Goal: Task Accomplishment & Management: Manage account settings

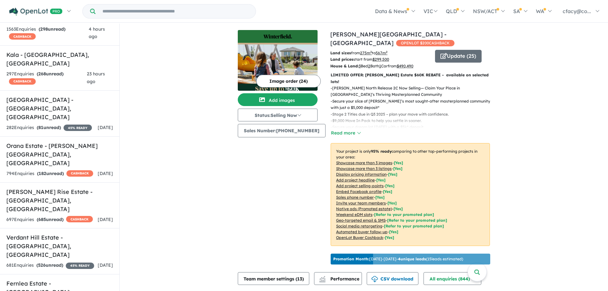
scroll to position [128, 0]
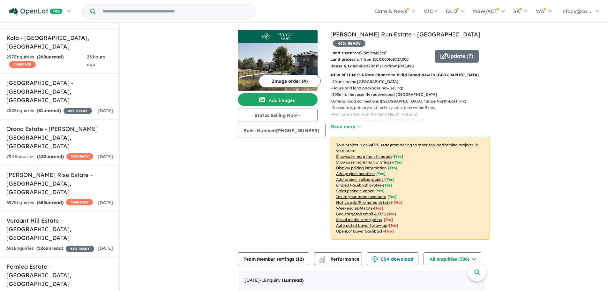
click at [349, 123] on button "Read more" at bounding box center [345, 126] width 30 height 7
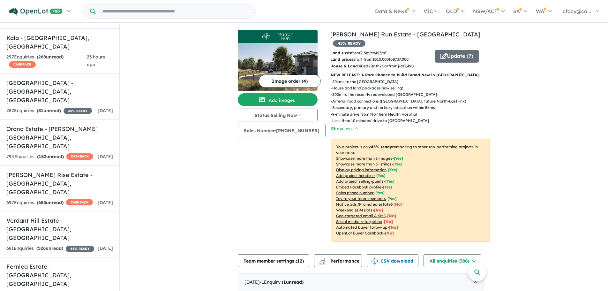
click at [445, 50] on button "Update ( 7 )" at bounding box center [457, 56] width 44 height 13
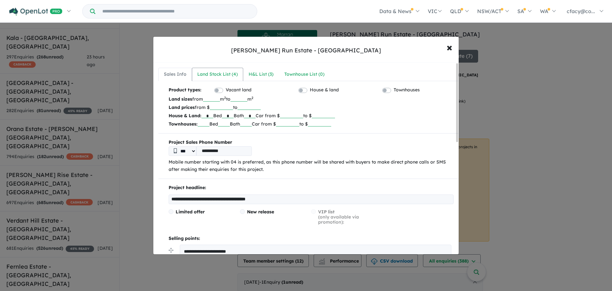
click at [219, 75] on div "Land Stock List ( 4 )" at bounding box center [217, 74] width 41 height 8
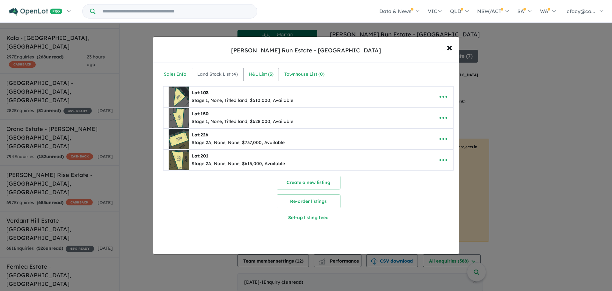
click at [266, 71] on div "H&L List ( 3 )" at bounding box center [261, 74] width 25 height 8
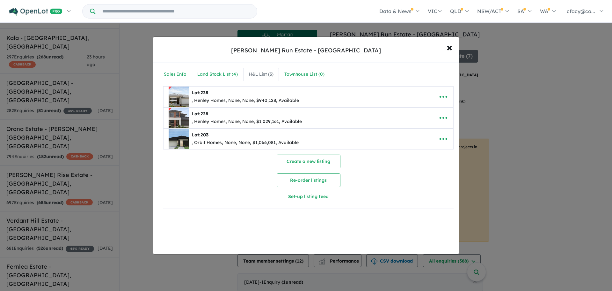
click at [439, 98] on icon "button" at bounding box center [444, 97] width 10 height 10
click at [441, 112] on link "Edit" at bounding box center [429, 112] width 47 height 15
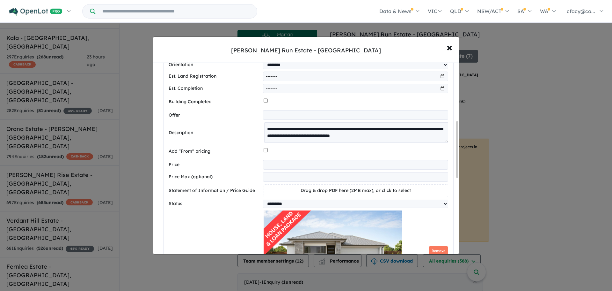
scroll to position [319, 0]
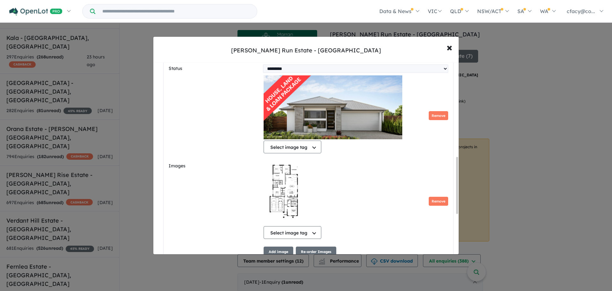
click at [432, 120] on button "Remove" at bounding box center [438, 115] width 19 height 9
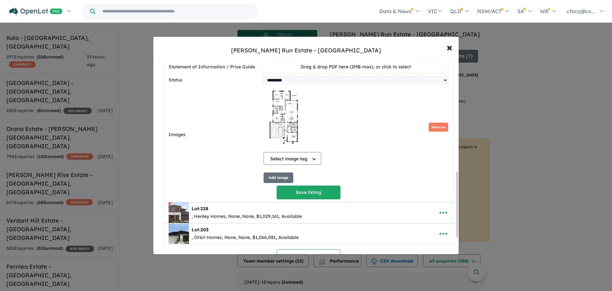
scroll to position [305, 0]
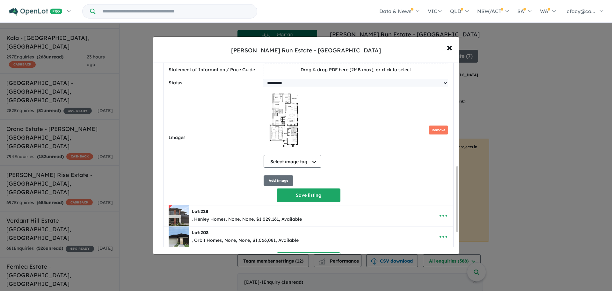
click at [280, 186] on button "Add image" at bounding box center [279, 180] width 30 height 11
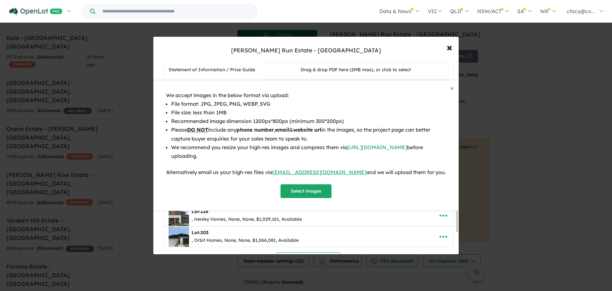
click at [311, 191] on button "Select images" at bounding box center [306, 191] width 51 height 14
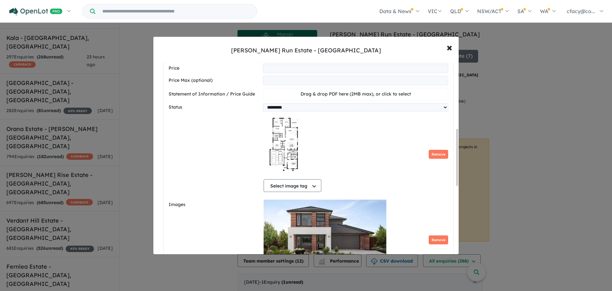
scroll to position [383, 0]
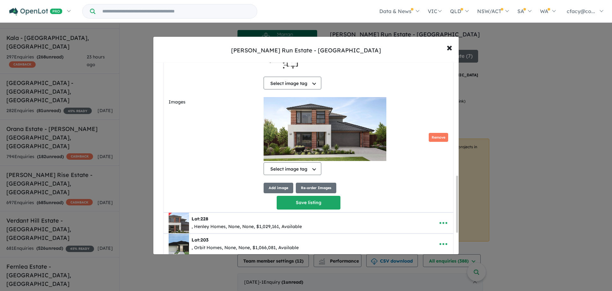
click at [432, 142] on button "Remove" at bounding box center [438, 137] width 19 height 9
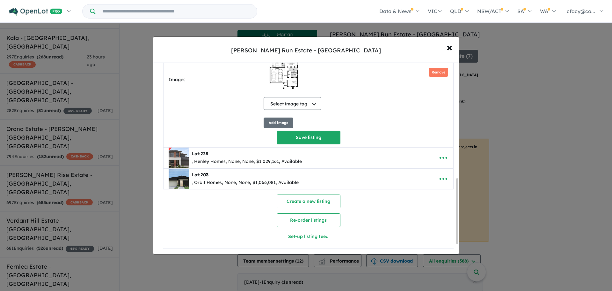
scroll to position [340, 0]
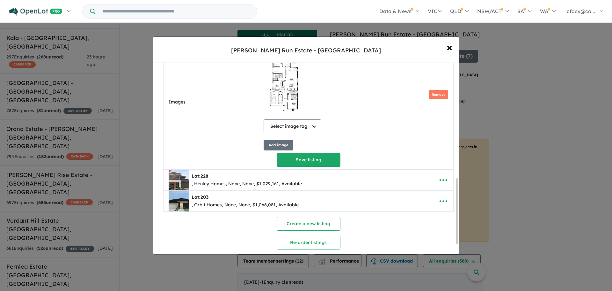
click at [282, 149] on button "Add image" at bounding box center [279, 145] width 30 height 11
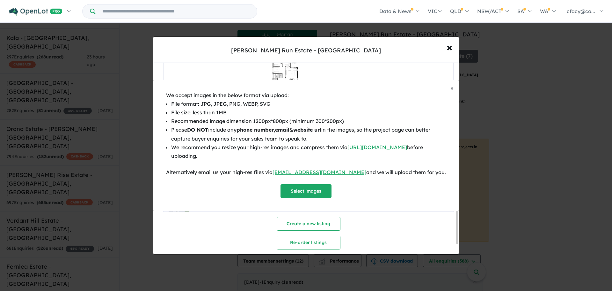
click at [313, 190] on button "Select images" at bounding box center [306, 191] width 51 height 14
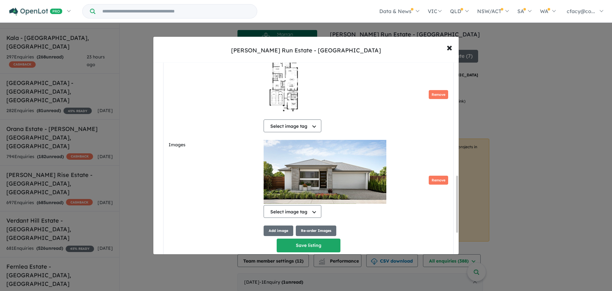
scroll to position [383, 0]
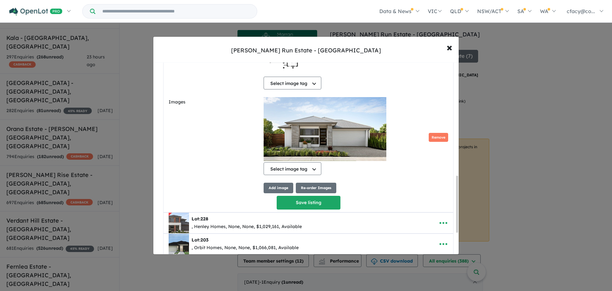
click at [300, 175] on button "Select image tag" at bounding box center [293, 168] width 58 height 13
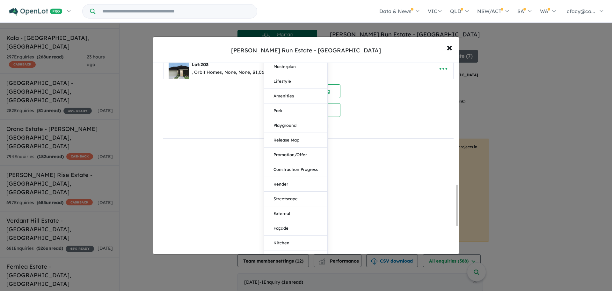
scroll to position [574, 0]
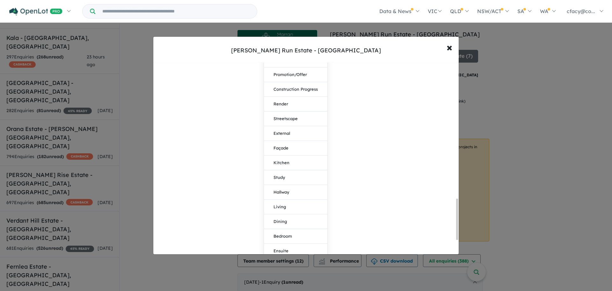
click at [287, 153] on button "Façade" at bounding box center [295, 148] width 63 height 15
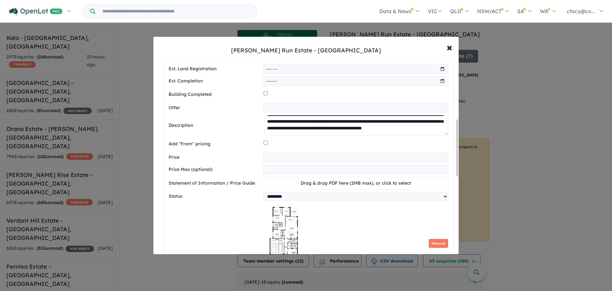
scroll to position [127, 0]
drag, startPoint x: 265, startPoint y: 124, endPoint x: 387, endPoint y: 147, distance: 124.3
click at [387, 147] on div "**********" at bounding box center [309, 161] width 280 height 480
click at [396, 132] on textarea "**********" at bounding box center [356, 125] width 184 height 20
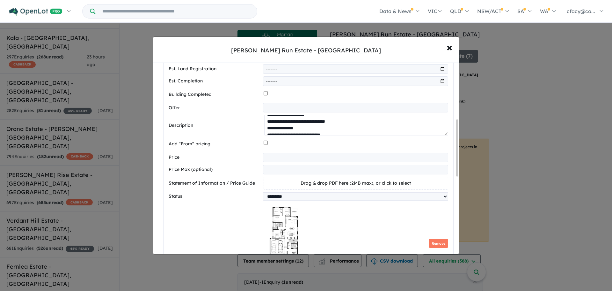
scroll to position [0, 0]
drag, startPoint x: 396, startPoint y: 132, endPoint x: 254, endPoint y: 108, distance: 144.2
click at [254, 108] on div "**********" at bounding box center [309, 161] width 280 height 480
paste textarea "**********"
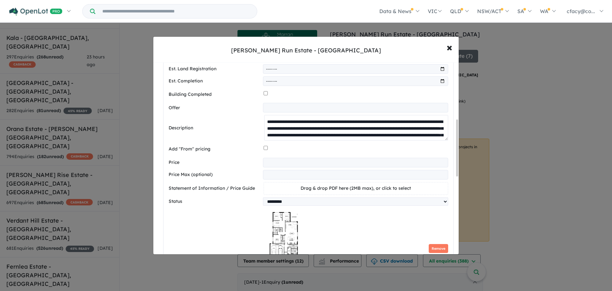
drag, startPoint x: 446, startPoint y: 137, endPoint x: 443, endPoint y: 173, distance: 35.8
click at [443, 173] on div "**********" at bounding box center [309, 163] width 280 height 485
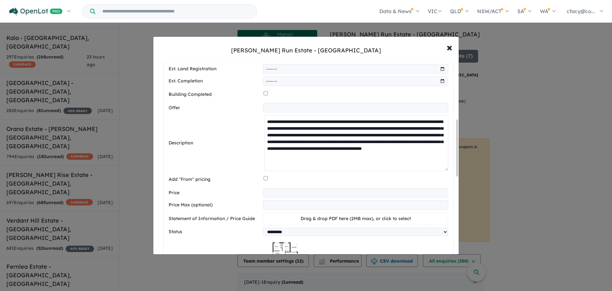
drag, startPoint x: 362, startPoint y: 137, endPoint x: 355, endPoint y: 137, distance: 7.3
click at [355, 137] on textarea "**********" at bounding box center [356, 143] width 184 height 56
drag, startPoint x: 379, startPoint y: 137, endPoint x: 353, endPoint y: 137, distance: 26.2
click at [353, 137] on textarea "**********" at bounding box center [356, 143] width 184 height 56
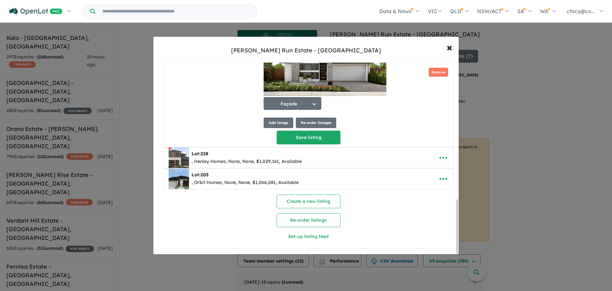
scroll to position [489, 0]
type textarea "**********"
click at [298, 138] on button "Save listing" at bounding box center [309, 137] width 64 height 14
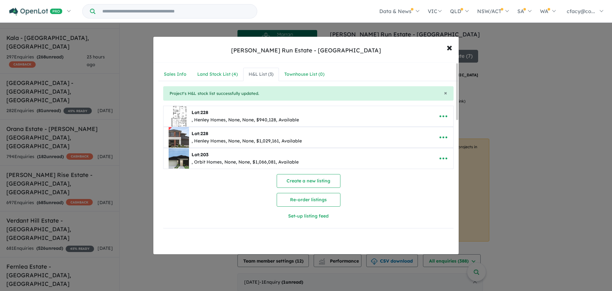
click at [440, 115] on icon "button" at bounding box center [444, 116] width 8 height 2
click at [433, 135] on link "Edit" at bounding box center [429, 131] width 47 height 15
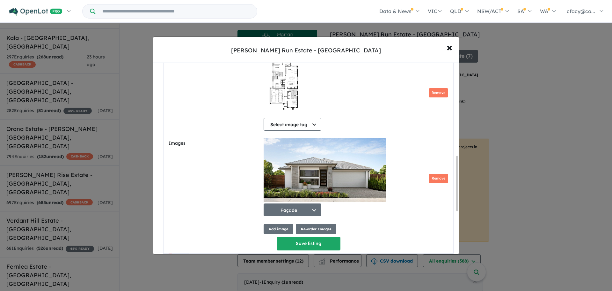
scroll to position [383, 0]
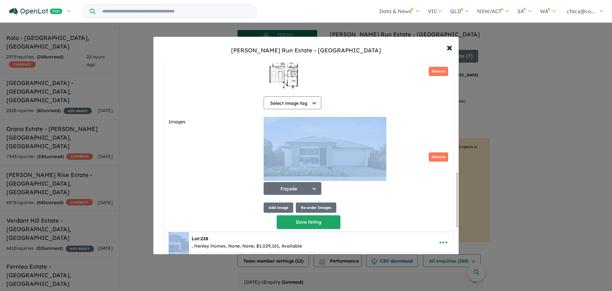
drag, startPoint x: 436, startPoint y: 145, endPoint x: 433, endPoint y: 113, distance: 33.0
click at [433, 113] on div "Select image tag Select image tag Floorplan Aerial Location Map Masterplan Life…" at bounding box center [356, 114] width 185 height 166
click at [384, 212] on div "Select image tag Select image tag Floorplan Aerial Location Map Masterplan Life…" at bounding box center [356, 122] width 185 height 182
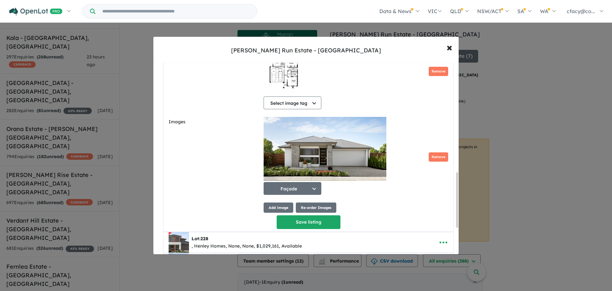
click at [320, 211] on button "Re-order Images" at bounding box center [316, 207] width 41 height 11
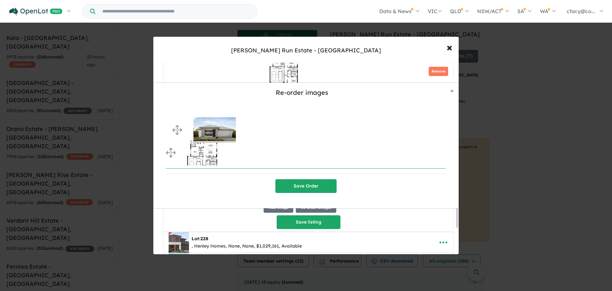
drag, startPoint x: 172, startPoint y: 153, endPoint x: 171, endPoint y: 124, distance: 29.0
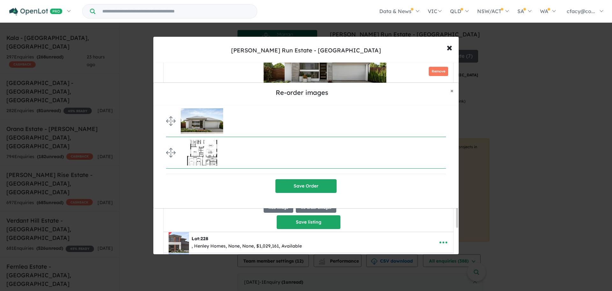
click at [323, 184] on button "Save Order" at bounding box center [306, 186] width 61 height 14
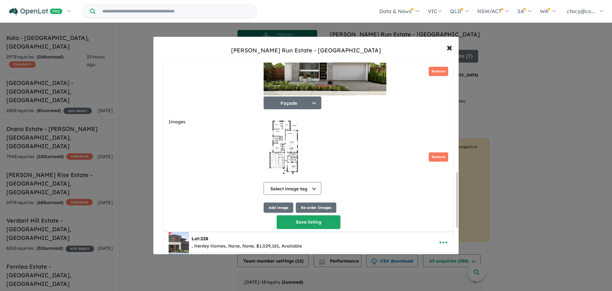
click at [326, 225] on button "Save listing" at bounding box center [309, 222] width 64 height 14
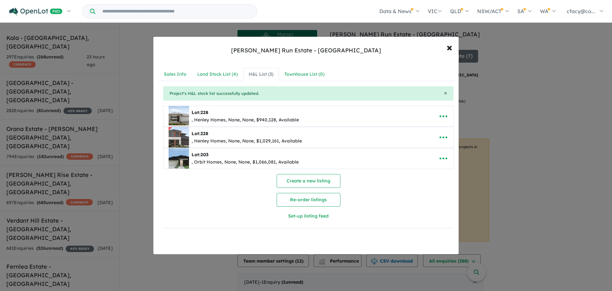
click at [442, 136] on icon "button" at bounding box center [444, 137] width 10 height 10
click at [412, 151] on link "Edit" at bounding box center [429, 152] width 47 height 15
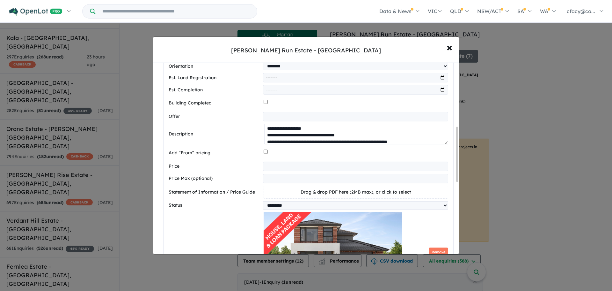
scroll to position [134, 0]
drag, startPoint x: 267, startPoint y: 132, endPoint x: 423, endPoint y: 157, distance: 157.9
click at [423, 157] on div "**********" at bounding box center [309, 171] width 280 height 482
paste textarea "**********"
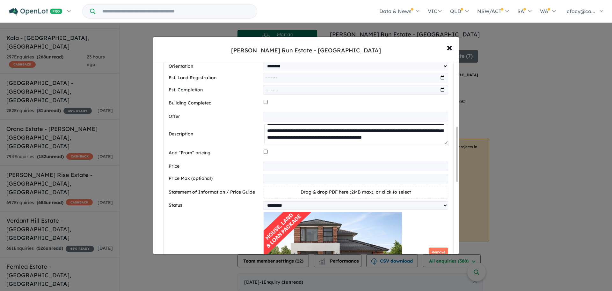
scroll to position [33, 0]
click at [445, 144] on textarea "**********" at bounding box center [356, 134] width 184 height 20
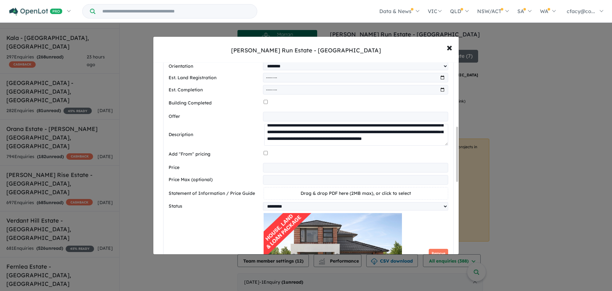
scroll to position [11, 0]
drag, startPoint x: 444, startPoint y: 146, endPoint x: 439, endPoint y: 193, distance: 47.8
click at [439, 193] on div "**********" at bounding box center [309, 171] width 280 height 483
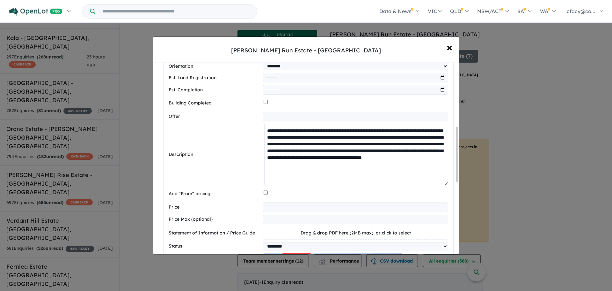
scroll to position [0, 0]
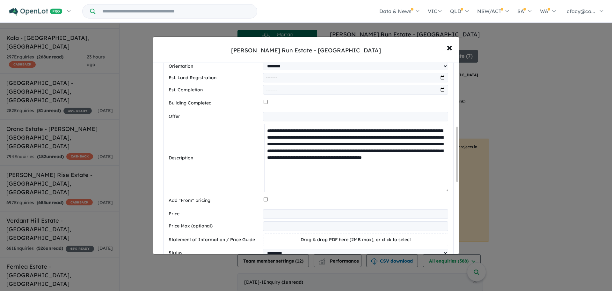
drag, startPoint x: 363, startPoint y: 147, endPoint x: 353, endPoint y: 148, distance: 10.2
click at [353, 148] on textarea "**********" at bounding box center [356, 158] width 184 height 68
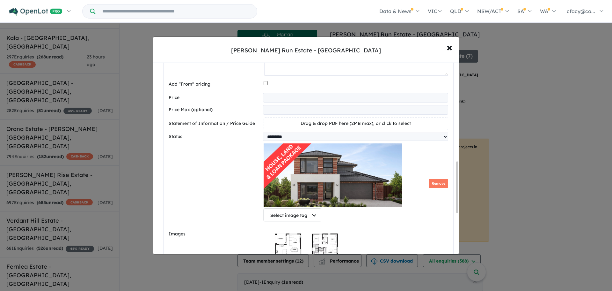
scroll to position [415, 0]
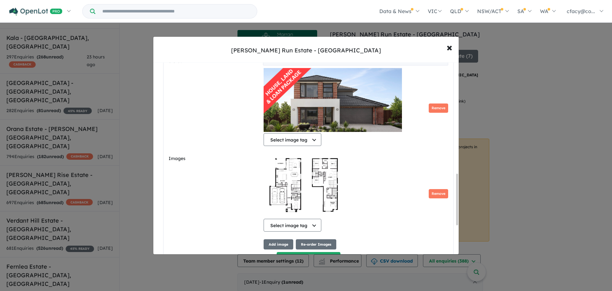
type textarea "**********"
click at [335, 121] on img at bounding box center [333, 100] width 138 height 64
click at [436, 111] on button "Remove" at bounding box center [438, 107] width 19 height 9
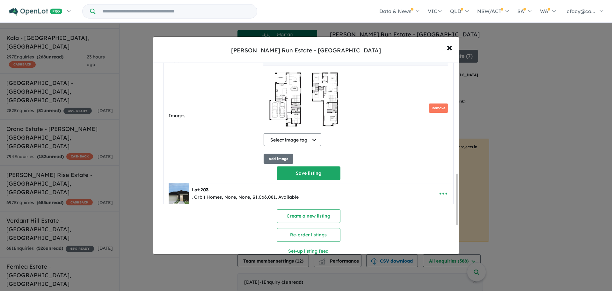
click at [289, 161] on button "Add image" at bounding box center [279, 158] width 30 height 11
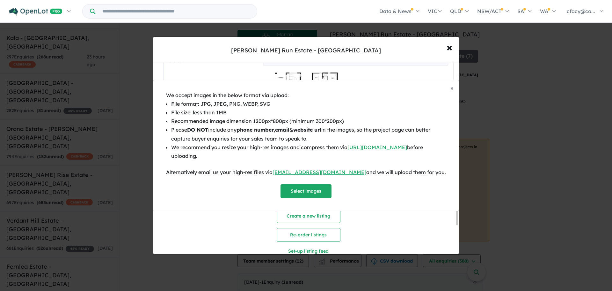
click at [306, 191] on button "Select images" at bounding box center [306, 191] width 51 height 14
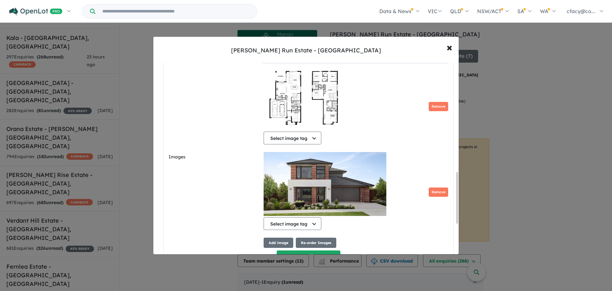
click at [311, 225] on button "Select image tag" at bounding box center [293, 223] width 58 height 13
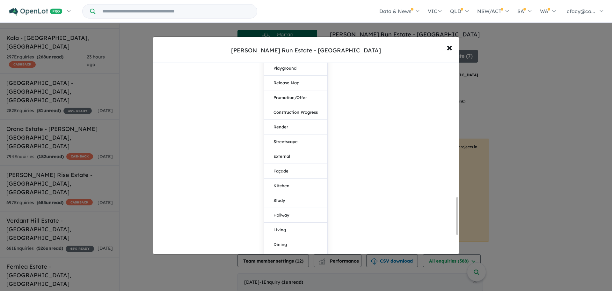
click at [292, 171] on button "Façade" at bounding box center [295, 171] width 63 height 15
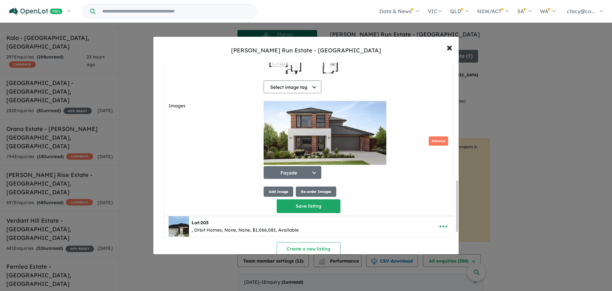
scroll to position [457, 0]
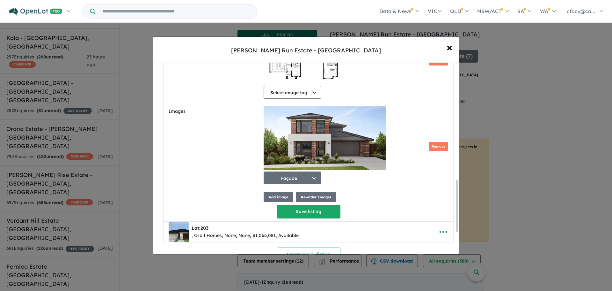
click at [321, 201] on button "Re-order Images" at bounding box center [316, 197] width 41 height 11
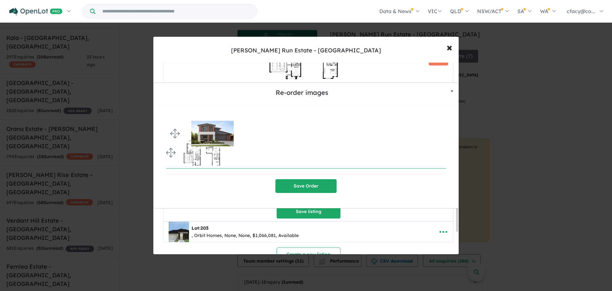
drag, startPoint x: 169, startPoint y: 150, endPoint x: 167, endPoint y: 126, distance: 24.1
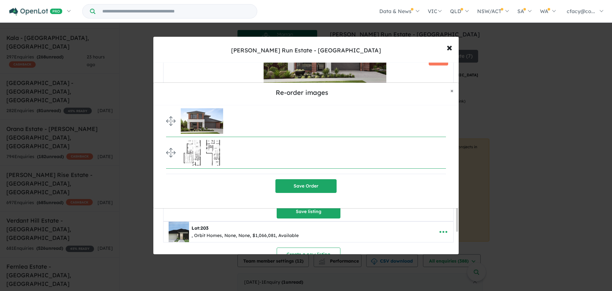
click at [329, 187] on button "Save Order" at bounding box center [306, 186] width 61 height 14
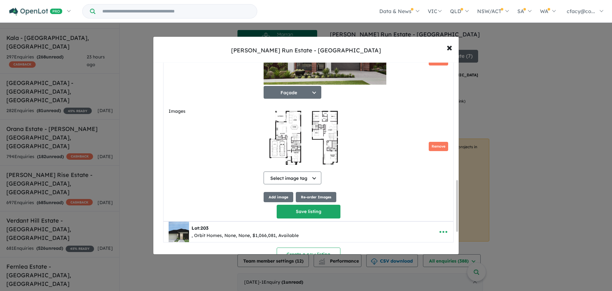
click at [307, 218] on button "Save listing" at bounding box center [309, 211] width 64 height 14
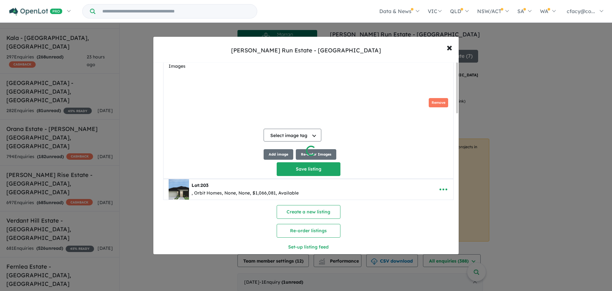
scroll to position [0, 0]
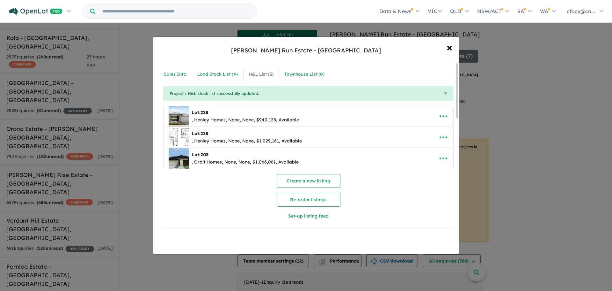
click at [205, 161] on div ", Orbit Homes, None, None, $1,066,081, Available" at bounding box center [245, 162] width 107 height 8
click at [439, 157] on icon "button" at bounding box center [444, 158] width 10 height 10
click at [417, 170] on link "Edit" at bounding box center [429, 174] width 47 height 15
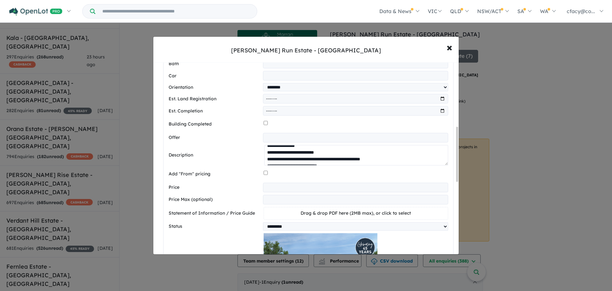
scroll to position [141, 0]
drag, startPoint x: 267, startPoint y: 154, endPoint x: 405, endPoint y: 179, distance: 140.1
click at [405, 179] on div "**********" at bounding box center [309, 192] width 280 height 482
paste textarea "**********"
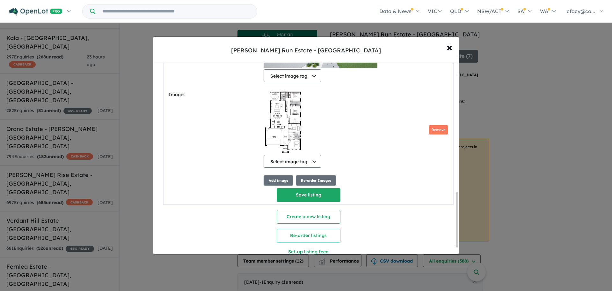
scroll to position [473, 0]
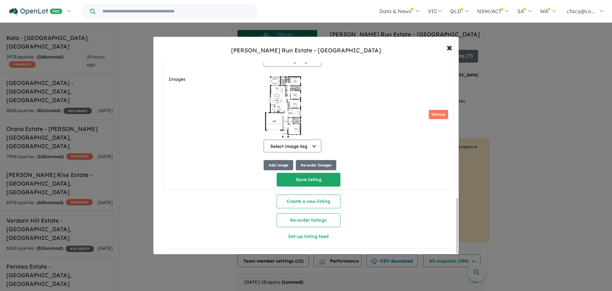
type textarea "**********"
click at [305, 180] on button "Save listing" at bounding box center [309, 180] width 64 height 14
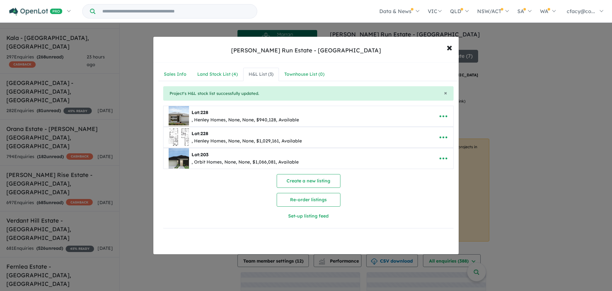
scroll to position [0, 0]
click at [441, 137] on icon "button" at bounding box center [444, 137] width 10 height 10
click at [414, 155] on link "Edit" at bounding box center [429, 152] width 47 height 15
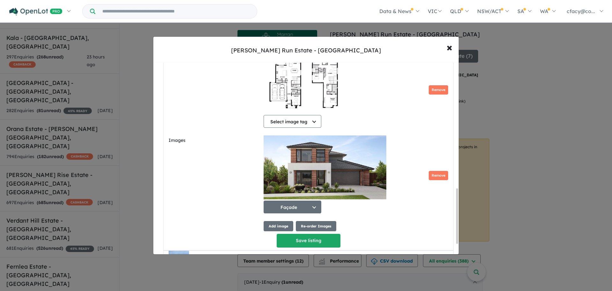
scroll to position [447, 0]
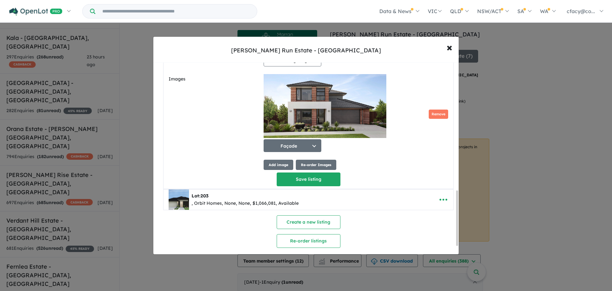
click at [323, 170] on button "Re-order Images" at bounding box center [316, 164] width 41 height 11
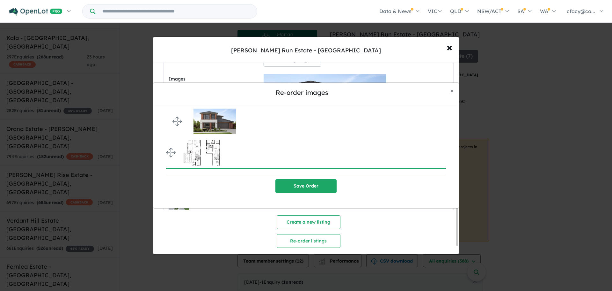
drag, startPoint x: 169, startPoint y: 153, endPoint x: 169, endPoint y: 121, distance: 31.6
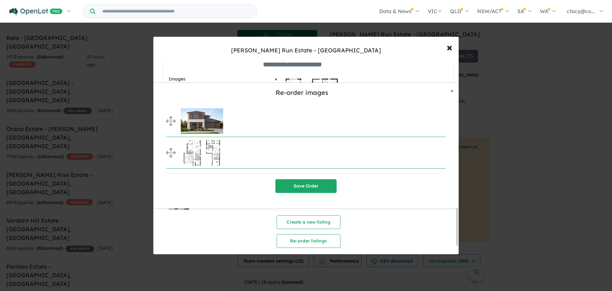
click at [315, 186] on button "Save Order" at bounding box center [306, 186] width 61 height 14
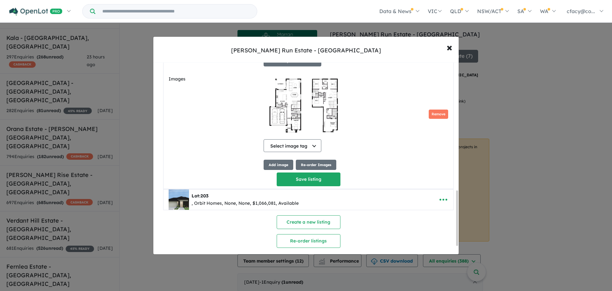
click at [317, 183] on button "Save listing" at bounding box center [309, 179] width 64 height 14
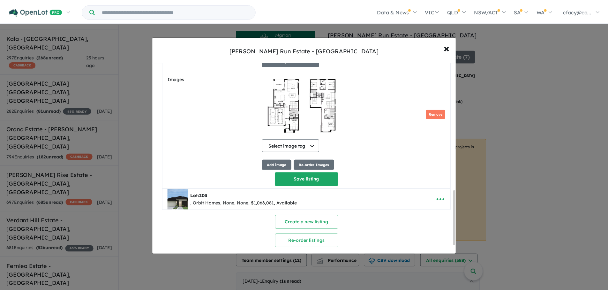
scroll to position [0, 0]
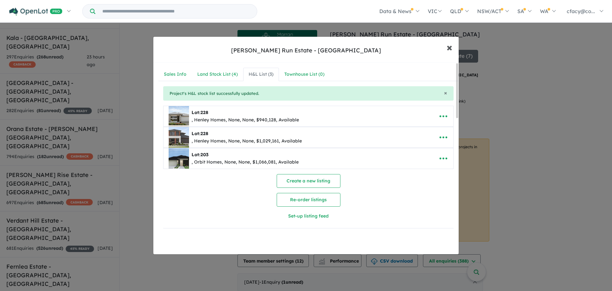
click at [452, 48] on span "×" at bounding box center [450, 47] width 6 height 14
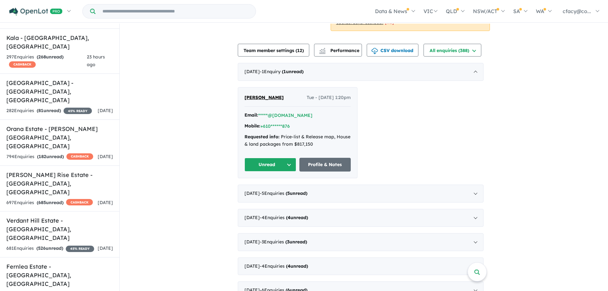
scroll to position [223, 0]
